Goal: Information Seeking & Learning: Learn about a topic

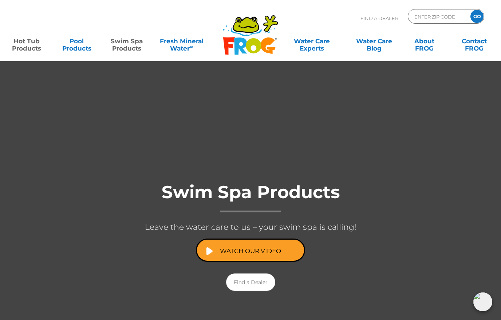
click at [34, 39] on link "Hot Tub Products" at bounding box center [26, 41] width 39 height 15
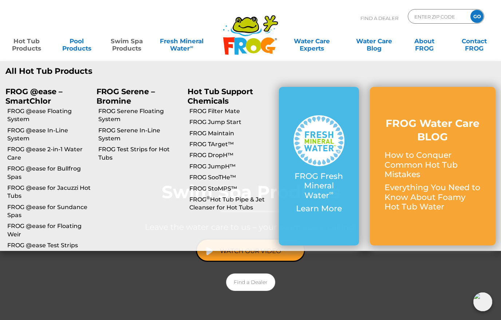
click at [36, 93] on p "FROG @ease – SmartChlor" at bounding box center [45, 96] width 80 height 18
click at [33, 97] on p "FROG @ease – SmartChlor" at bounding box center [45, 96] width 80 height 18
click at [56, 111] on link "FROG @ease Floating System" at bounding box center [49, 115] width 84 height 16
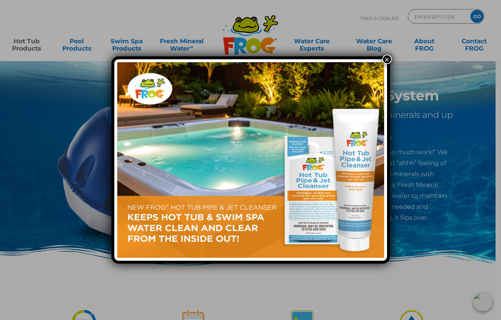
click at [386, 63] on button "×" at bounding box center [386, 59] width 9 height 9
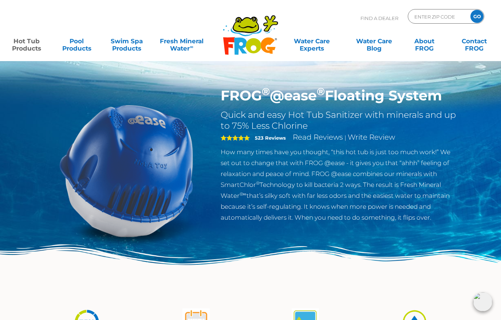
click at [26, 43] on link "Hot Tub Products" at bounding box center [26, 41] width 39 height 15
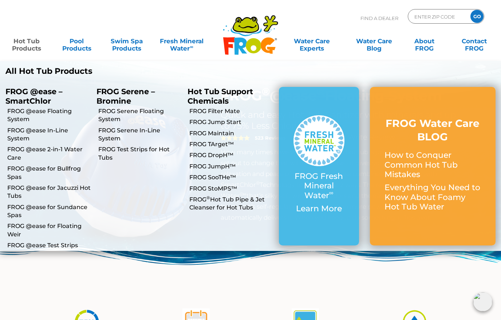
click at [216, 135] on link "FROG Maintain" at bounding box center [231, 134] width 84 height 8
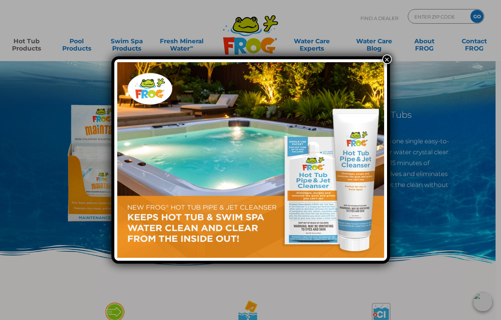
click at [383, 58] on button "×" at bounding box center [386, 59] width 9 height 9
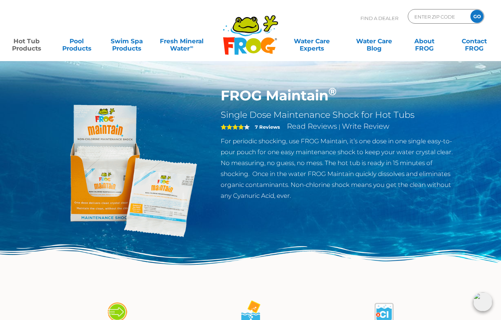
click at [32, 43] on link "Hot Tub Products" at bounding box center [26, 41] width 39 height 15
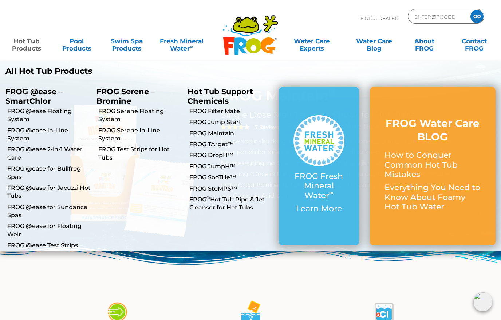
click at [141, 150] on link "FROG Test Strips for Hot Tubs" at bounding box center [140, 154] width 84 height 16
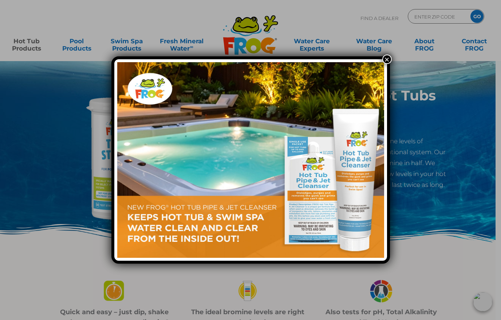
click at [378, 64] on img at bounding box center [250, 160] width 267 height 196
click at [385, 61] on button "×" at bounding box center [386, 59] width 9 height 9
click at [389, 60] on button "×" at bounding box center [386, 59] width 9 height 9
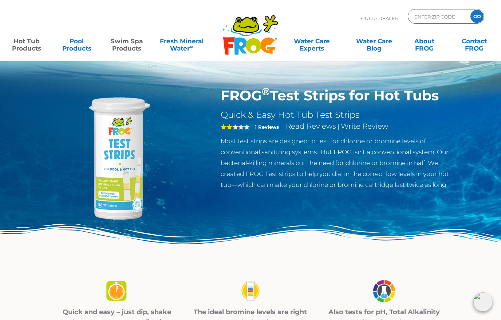
click at [130, 46] on link "Swim Spa Products" at bounding box center [126, 41] width 39 height 15
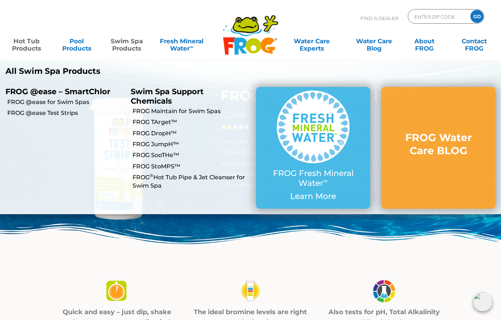
click at [68, 114] on link "FROG @ease Test Strips" at bounding box center [66, 113] width 118 height 8
click at [63, 117] on link "FROG @ease Test Strips" at bounding box center [66, 113] width 118 height 8
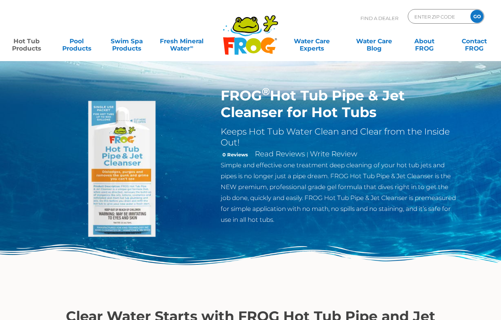
click at [388, 58] on div ".st130{clip-path:url(#SVGID_2_);fill-rule:evenodd;clip-rule:evenodd;fill:#C3CC0…" at bounding box center [250, 30] width 486 height 61
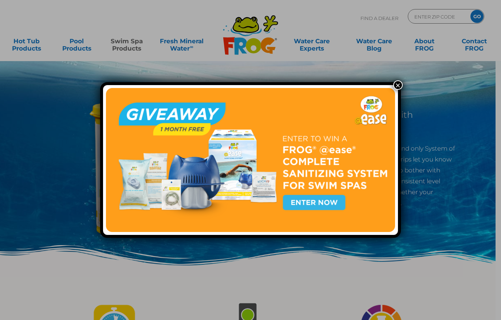
click at [394, 87] on button "×" at bounding box center [397, 84] width 9 height 9
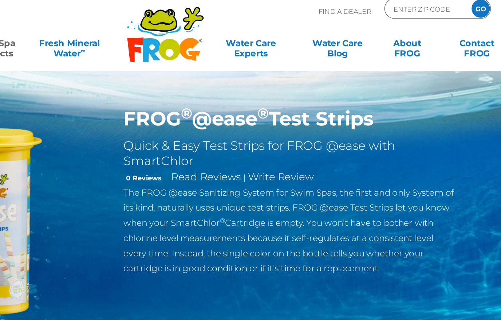
click at [107, 37] on link "Swim Spa Products" at bounding box center [126, 41] width 39 height 15
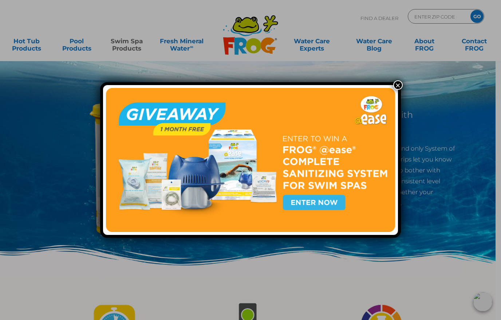
click at [386, 90] on img at bounding box center [250, 160] width 289 height 145
click at [393, 87] on button "×" at bounding box center [397, 84] width 9 height 9
click at [395, 88] on button "×" at bounding box center [397, 84] width 9 height 9
click at [400, 84] on button "×" at bounding box center [397, 84] width 9 height 9
click at [402, 85] on button "×" at bounding box center [397, 84] width 9 height 9
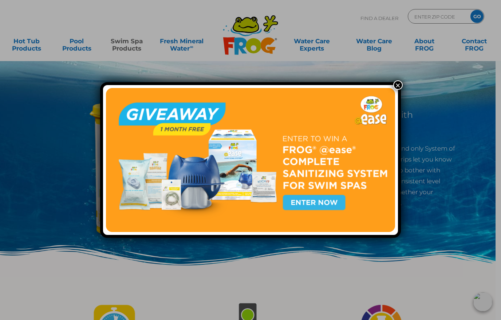
click at [268, 281] on div "×" at bounding box center [250, 160] width 501 height 320
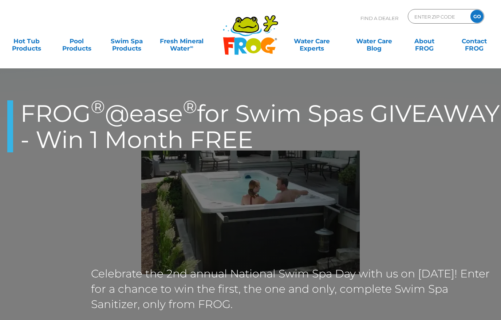
click at [398, 89] on div "FROG ® @ease ® for Swim Spas GIVEAWAY - Win 1 Month FREE Celebrate the 2nd annu…" at bounding box center [250, 212] width 501 height 288
click at [29, 43] on link "Hot Tub Products" at bounding box center [26, 41] width 39 height 15
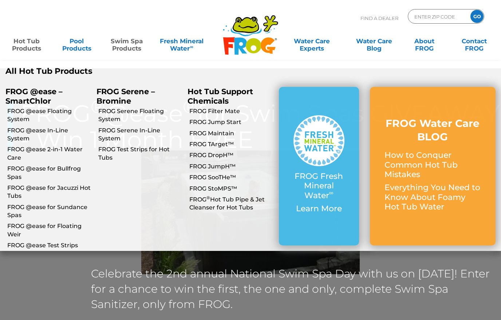
click at [130, 40] on link "Swim Spa Products" at bounding box center [126, 41] width 39 height 15
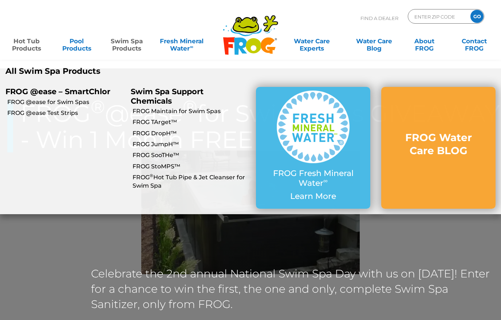
click at [33, 44] on link "Hot Tub Products" at bounding box center [26, 41] width 39 height 15
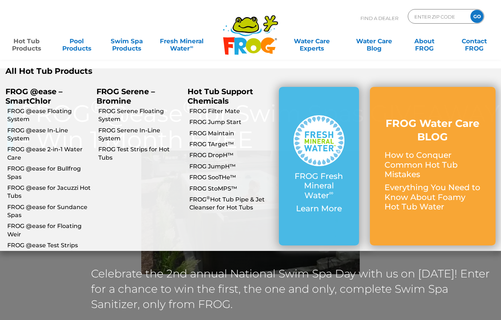
click at [139, 166] on li "FROG Serene – Bromine FROG Serene – Bromine FROG Serene Floating System FROG Se…" at bounding box center [136, 166] width 91 height 169
click at [129, 48] on link "Swim Spa Products" at bounding box center [126, 41] width 39 height 15
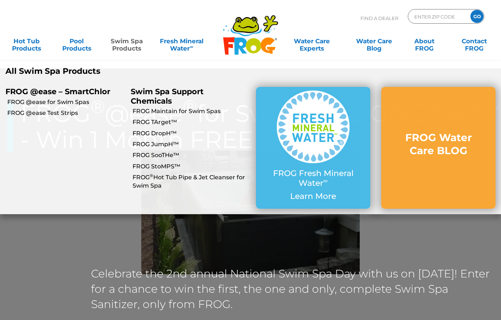
click at [151, 124] on link "FROG TArget™" at bounding box center [192, 122] width 118 height 8
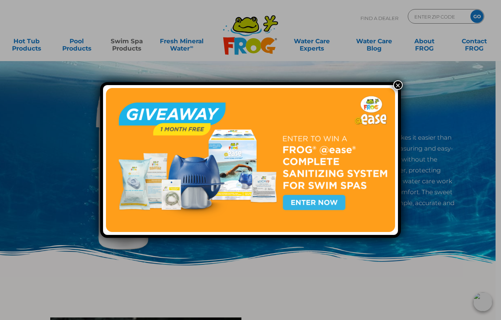
click at [402, 79] on div "×" at bounding box center [250, 160] width 501 height 320
click at [395, 87] on button "×" at bounding box center [397, 84] width 9 height 9
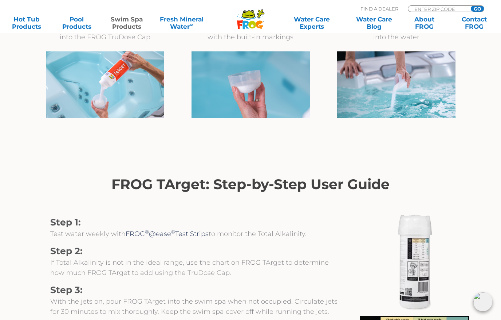
scroll to position [626, 0]
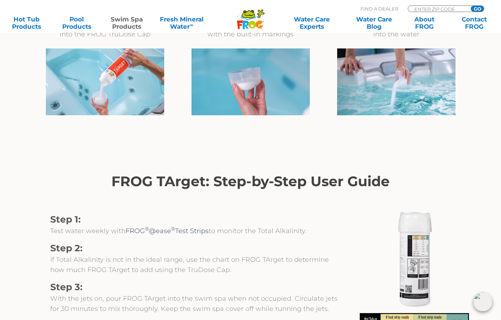
click at [33, 269] on div "Step 1: Test water weekly with FROG ® @ease ® Test Strips to monitor the Total …" at bounding box center [196, 302] width 328 height 196
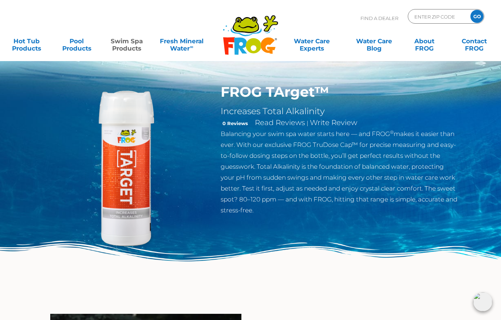
scroll to position [0, 0]
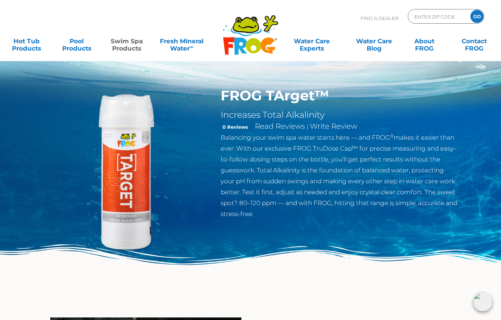
click at [141, 48] on link "Swim Spa Products" at bounding box center [126, 41] width 39 height 15
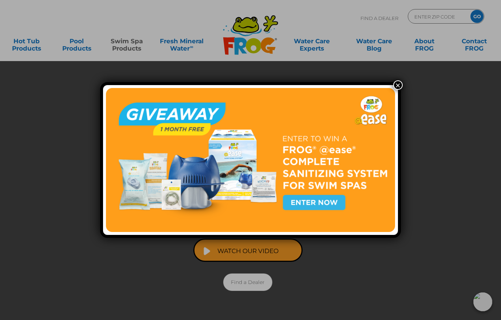
click at [124, 50] on div "×" at bounding box center [250, 160] width 501 height 320
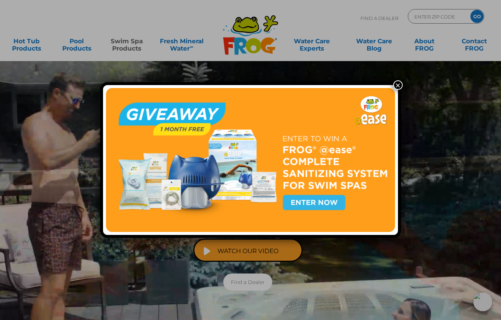
click at [394, 96] on img at bounding box center [250, 160] width 289 height 145
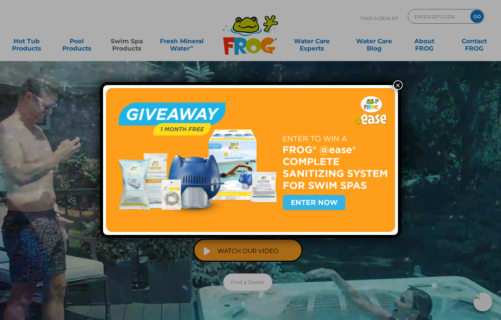
click at [389, 84] on div "×" at bounding box center [250, 160] width 301 height 156
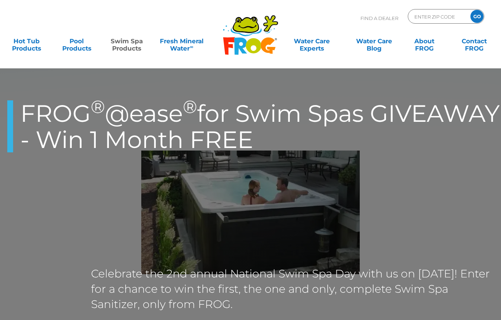
click at [129, 47] on link "Swim Spa Products" at bounding box center [126, 41] width 39 height 15
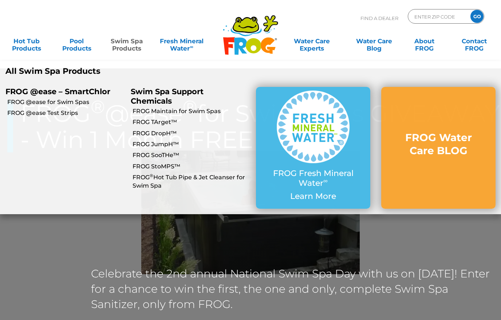
click at [158, 134] on link "FROG DropH™" at bounding box center [192, 134] width 118 height 8
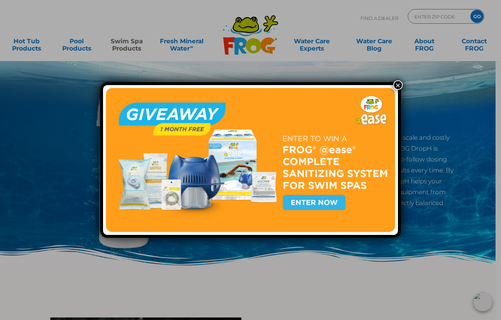
click at [401, 74] on div "×" at bounding box center [250, 160] width 501 height 320
click at [388, 89] on img at bounding box center [250, 160] width 289 height 145
click at [391, 91] on img at bounding box center [250, 160] width 289 height 145
click at [394, 90] on img at bounding box center [250, 160] width 289 height 145
click at [398, 86] on button "×" at bounding box center [397, 84] width 9 height 9
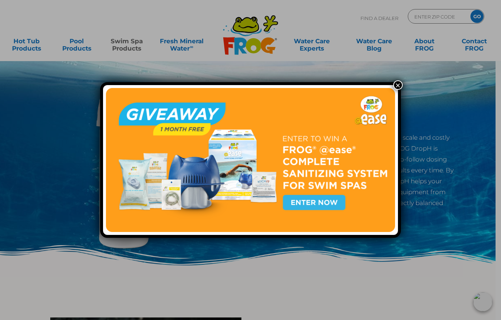
click at [402, 86] on button "×" at bounding box center [397, 84] width 9 height 9
click at [398, 87] on button "×" at bounding box center [397, 84] width 9 height 9
click at [396, 90] on button "×" at bounding box center [397, 84] width 9 height 9
click at [391, 89] on img at bounding box center [250, 160] width 289 height 145
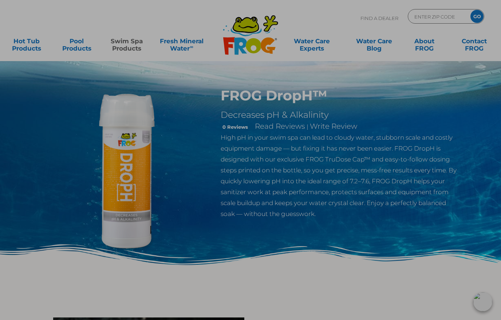
click at [402, 86] on div "×" at bounding box center [250, 160] width 501 height 320
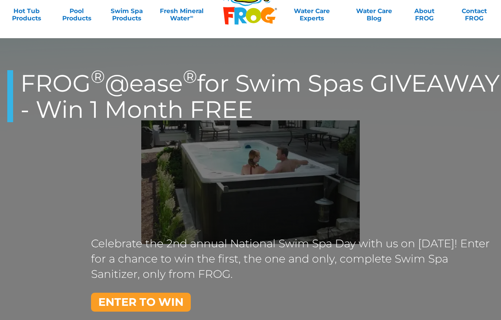
scroll to position [51, 0]
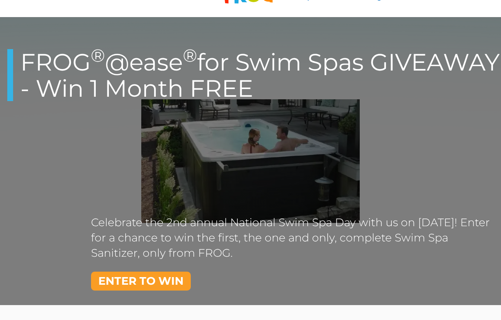
click at [121, 288] on link "ENTER TO WIN" at bounding box center [141, 281] width 100 height 19
